Goal: Task Accomplishment & Management: Manage account settings

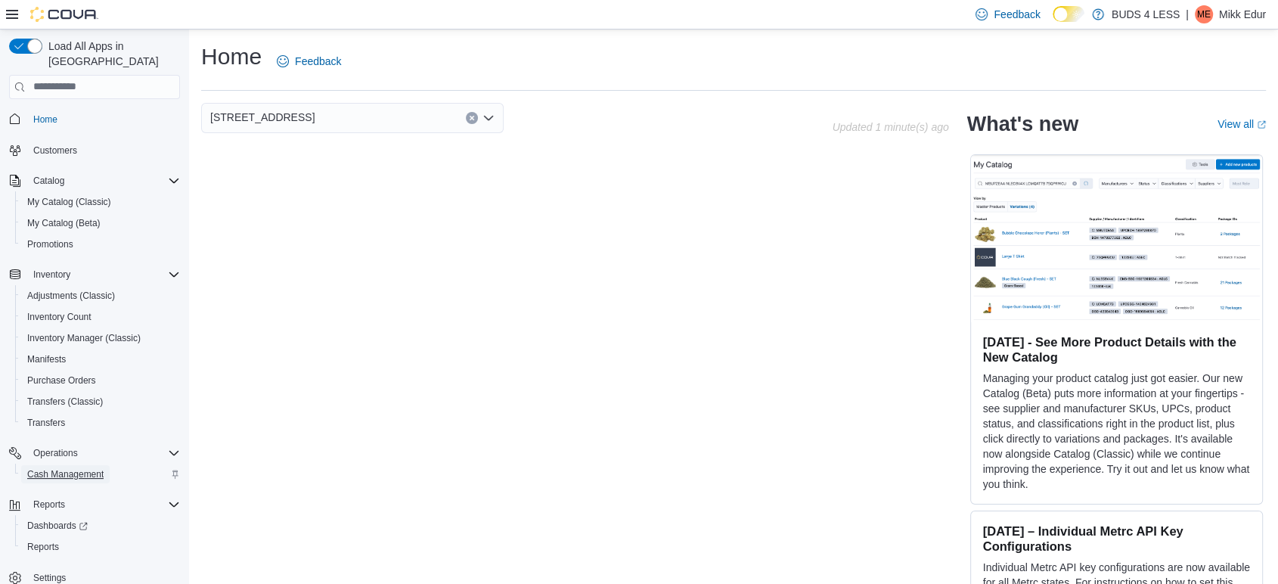
click at [48, 465] on span "Cash Management" at bounding box center [65, 474] width 76 height 18
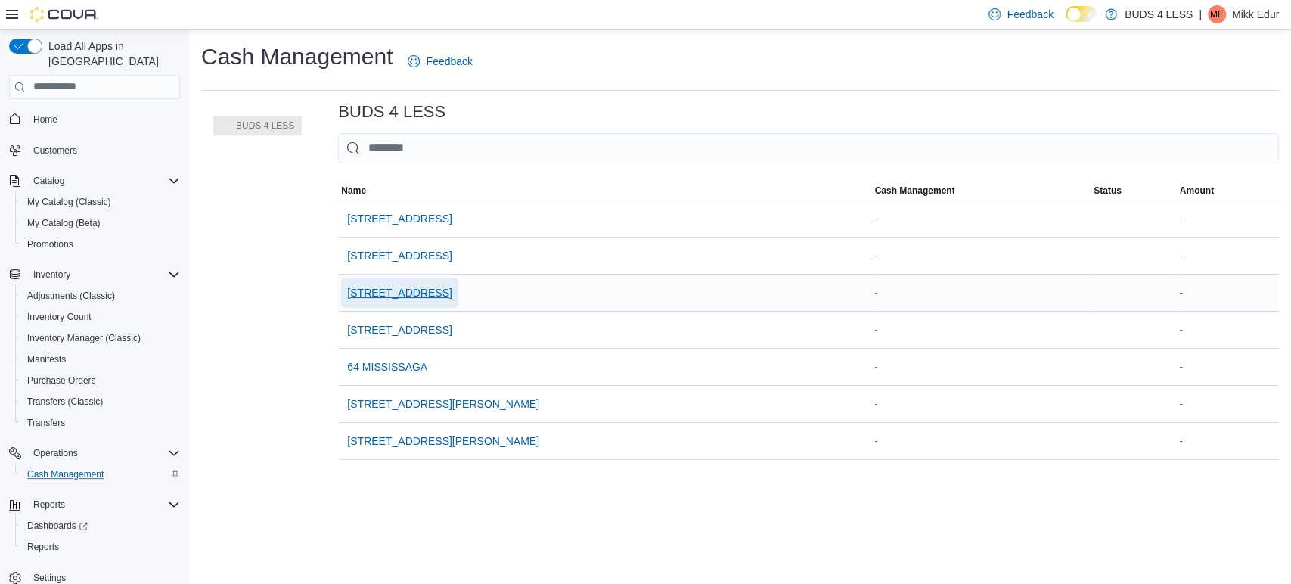
click at [419, 287] on span "[STREET_ADDRESS]" at bounding box center [399, 292] width 104 height 15
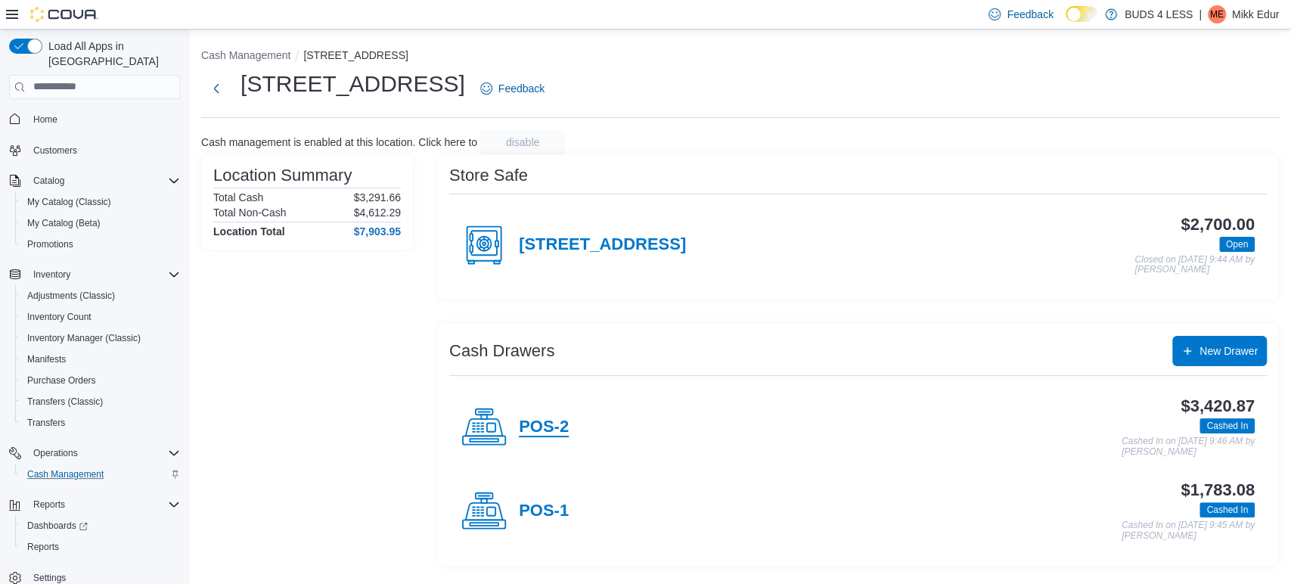
click at [536, 424] on h4 "POS-2" at bounding box center [544, 428] width 50 height 20
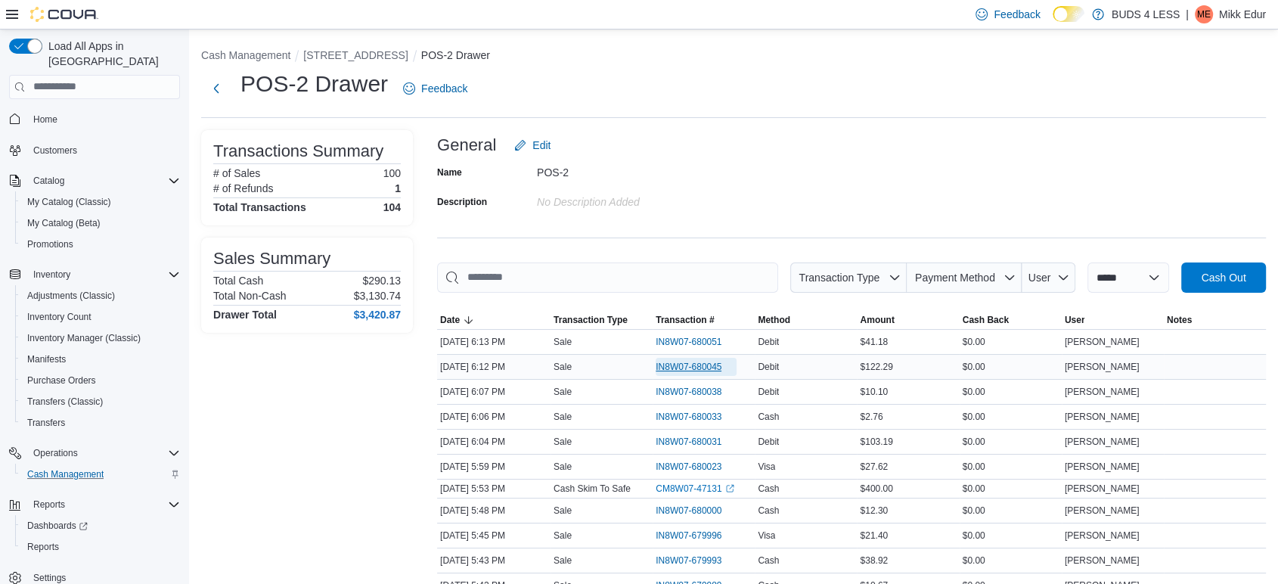
click at [678, 361] on span "IN8W07-680045" at bounding box center [689, 367] width 66 height 12
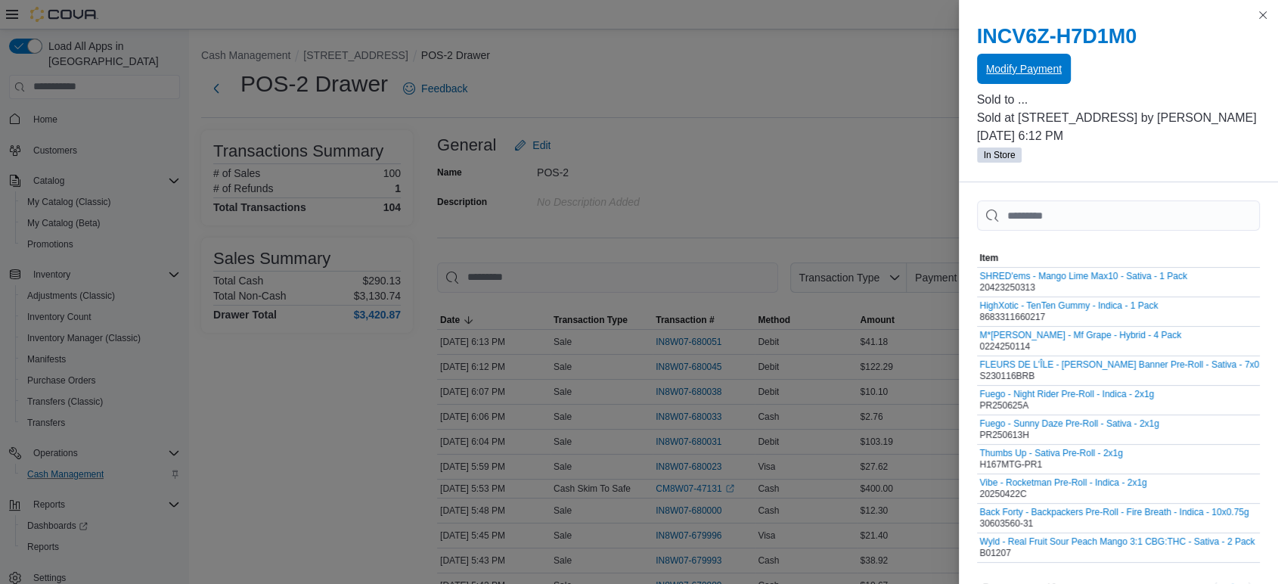
click at [1010, 76] on span "Modify Payment" at bounding box center [1024, 69] width 76 height 30
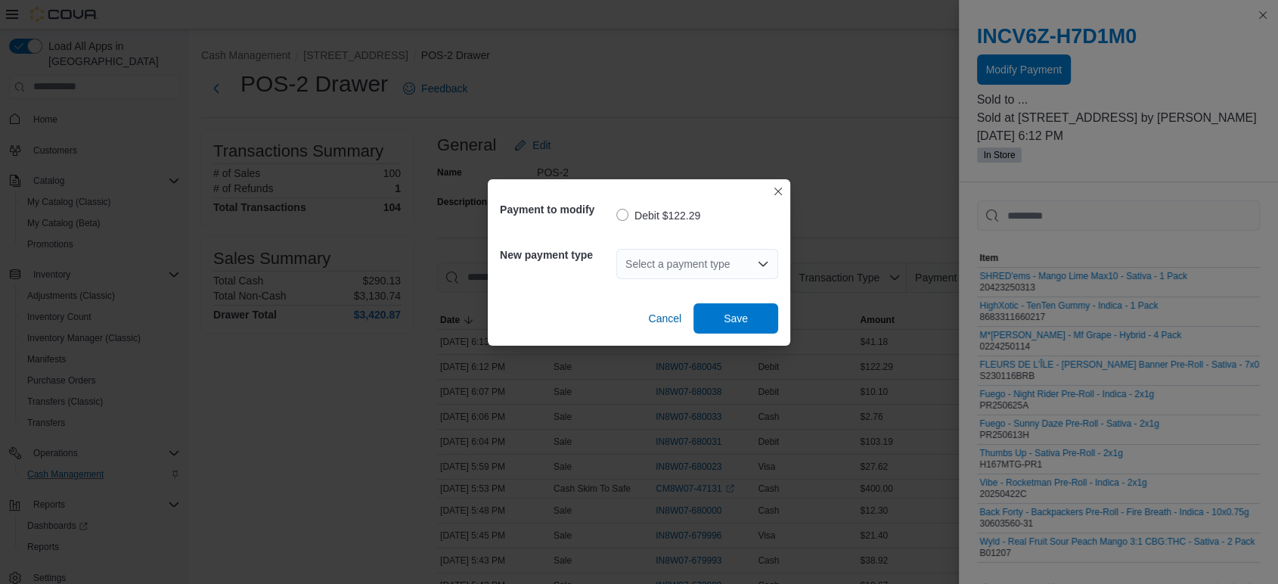
click at [688, 256] on div "Select a payment type" at bounding box center [698, 264] width 162 height 30
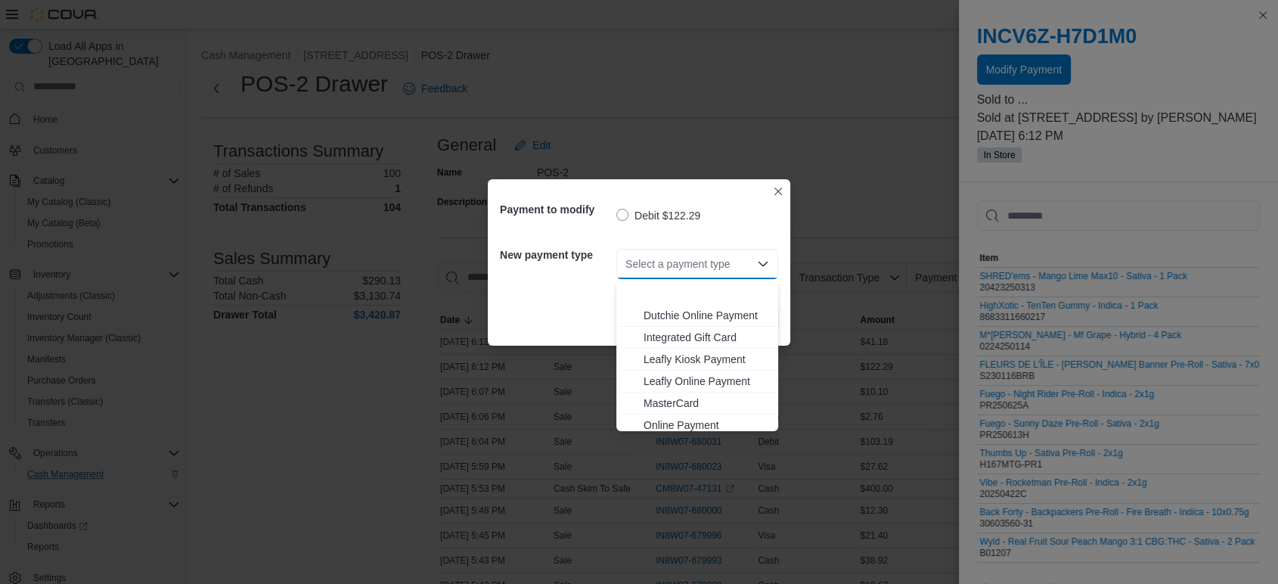
scroll to position [200, 0]
click at [665, 424] on span "Visa" at bounding box center [707, 419] width 126 height 15
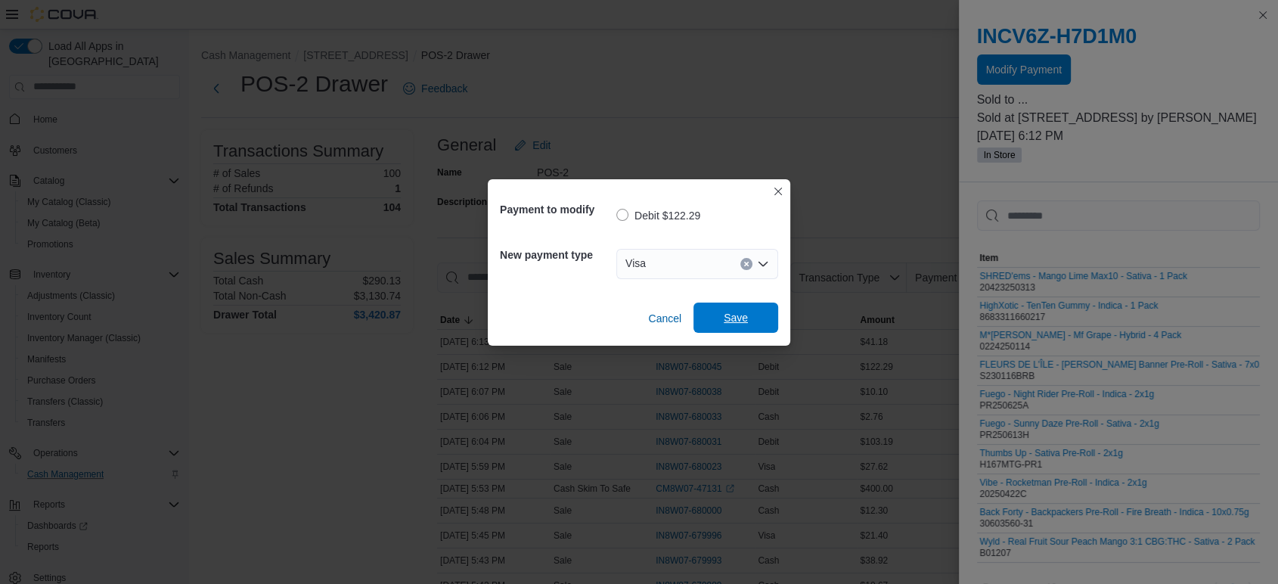
click at [742, 326] on span "Save" at bounding box center [736, 318] width 67 height 30
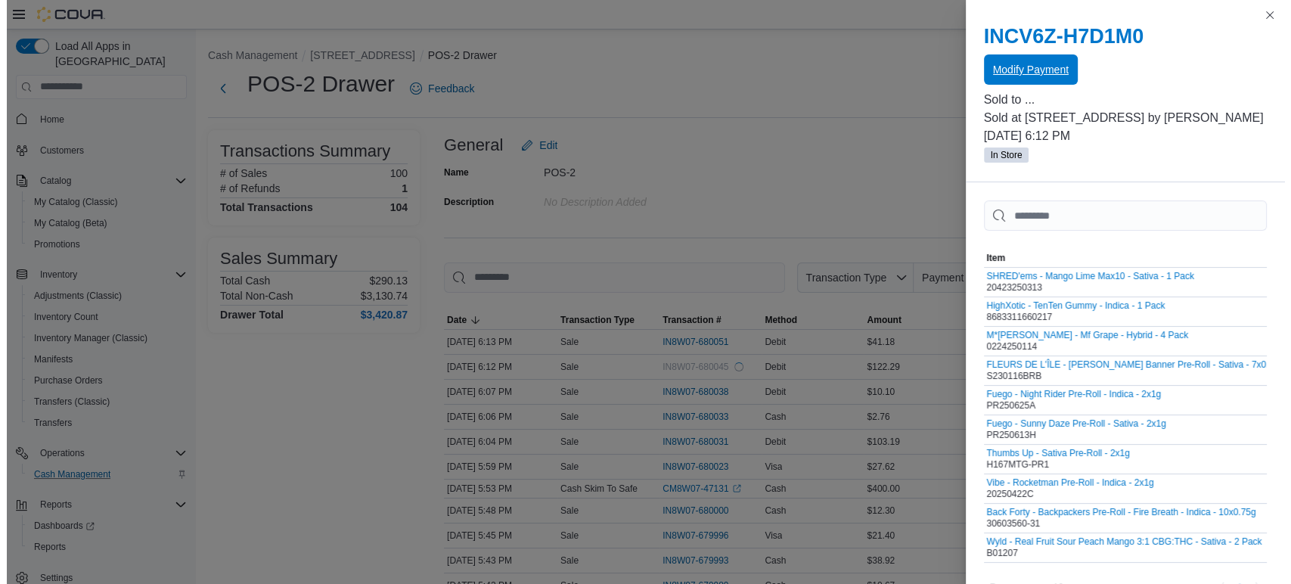
scroll to position [0, 0]
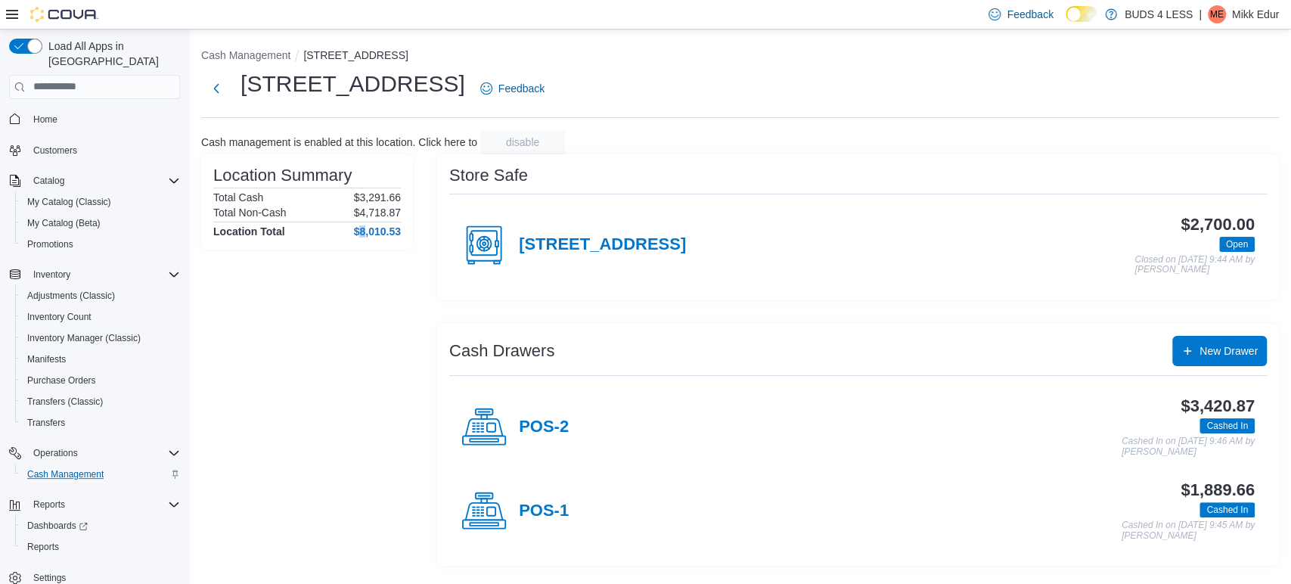
scroll to position [6, 0]
